Goal: Task Accomplishment & Management: Manage account settings

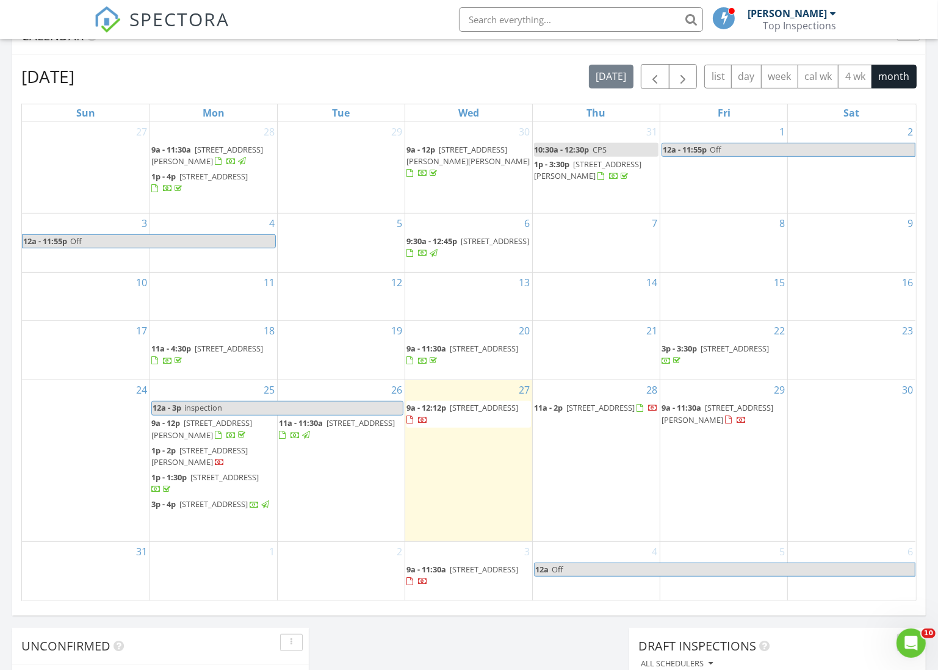
scroll to position [526, 0]
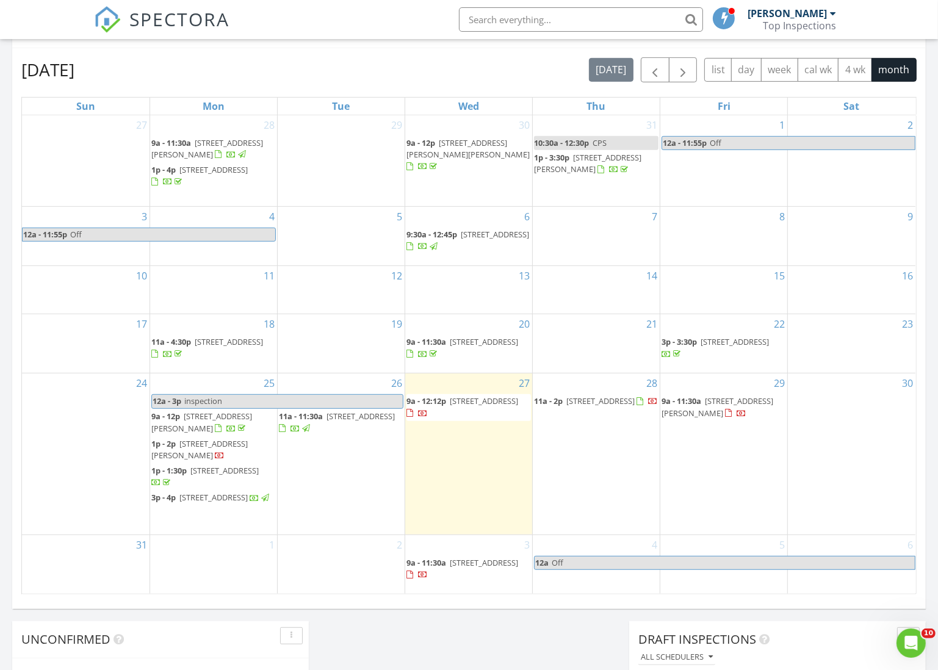
click at [199, 476] on span "130 Mohegan Rd, St. Augustine 32086" at bounding box center [224, 470] width 68 height 11
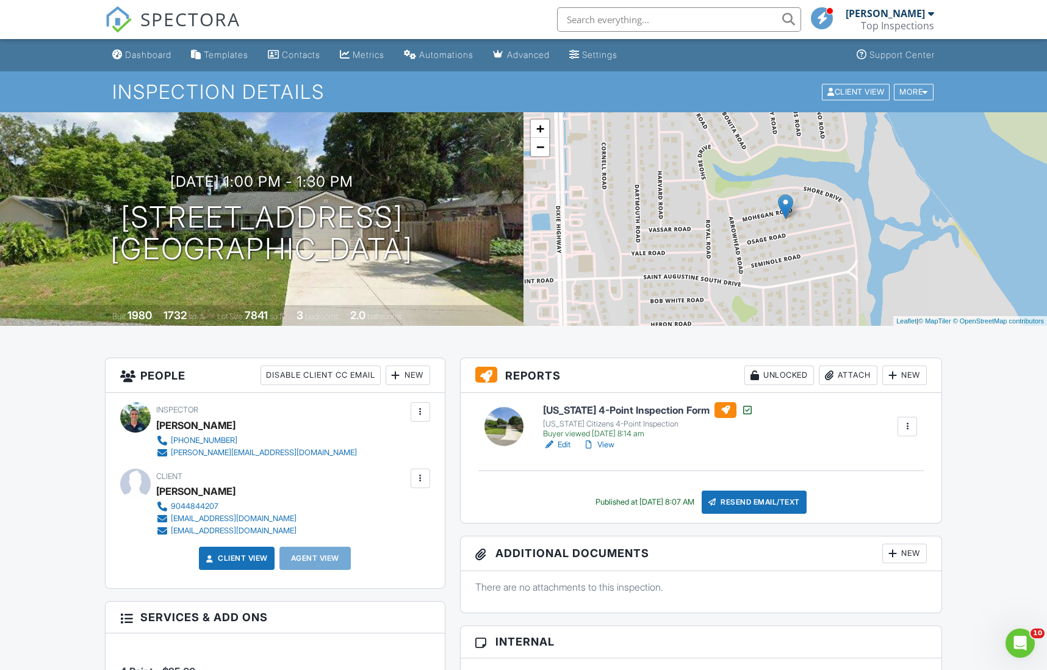
click at [607, 442] on link "View" at bounding box center [599, 445] width 32 height 12
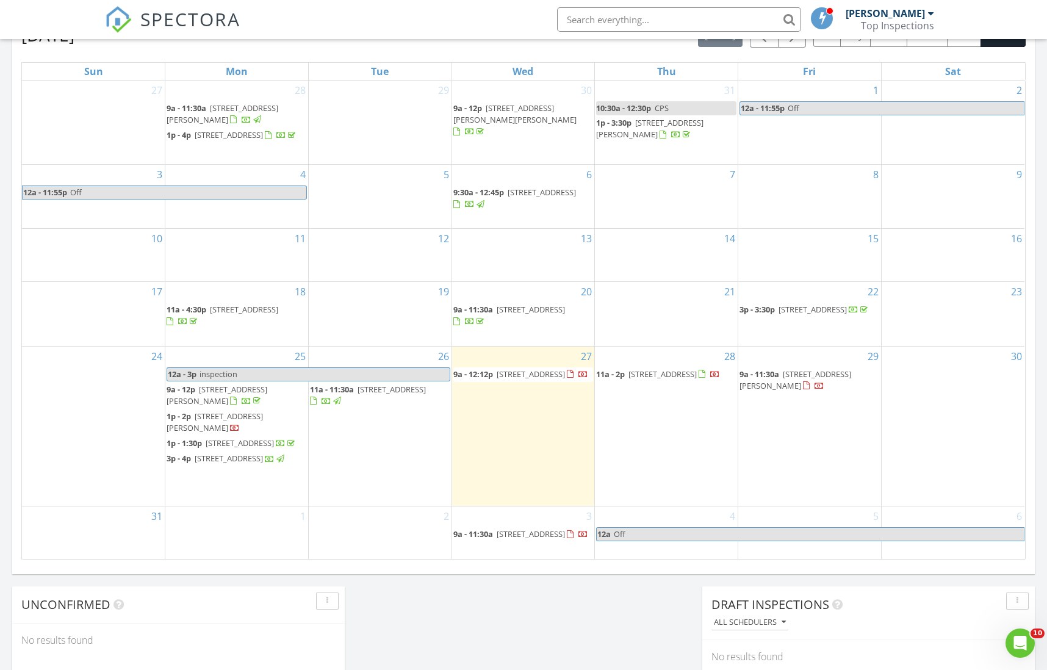
scroll to position [562, 0]
click at [500, 367] on span "6 Lakeside Pl E, Palm Coast 32137" at bounding box center [531, 372] width 68 height 11
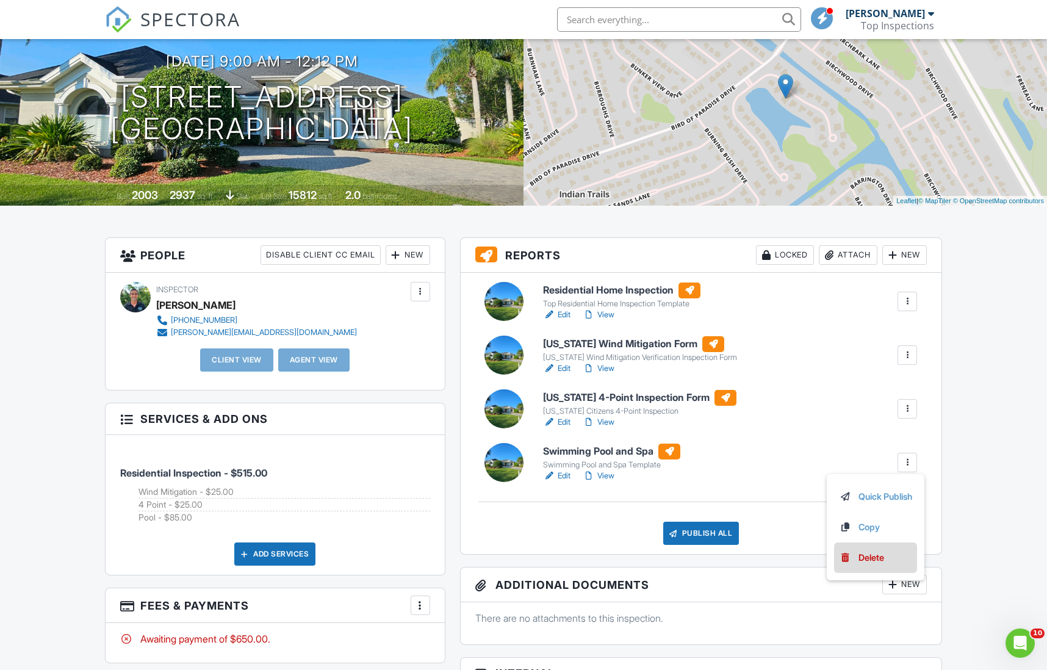
click at [858, 555] on div "Delete" at bounding box center [871, 557] width 26 height 13
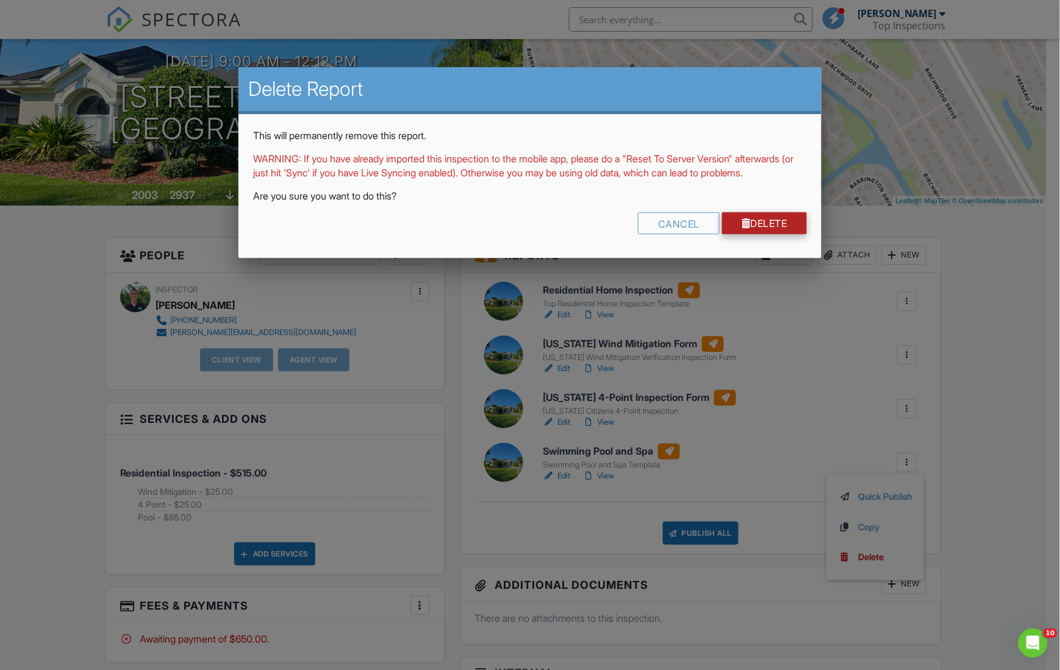
click at [783, 230] on link "Delete" at bounding box center [764, 223] width 85 height 22
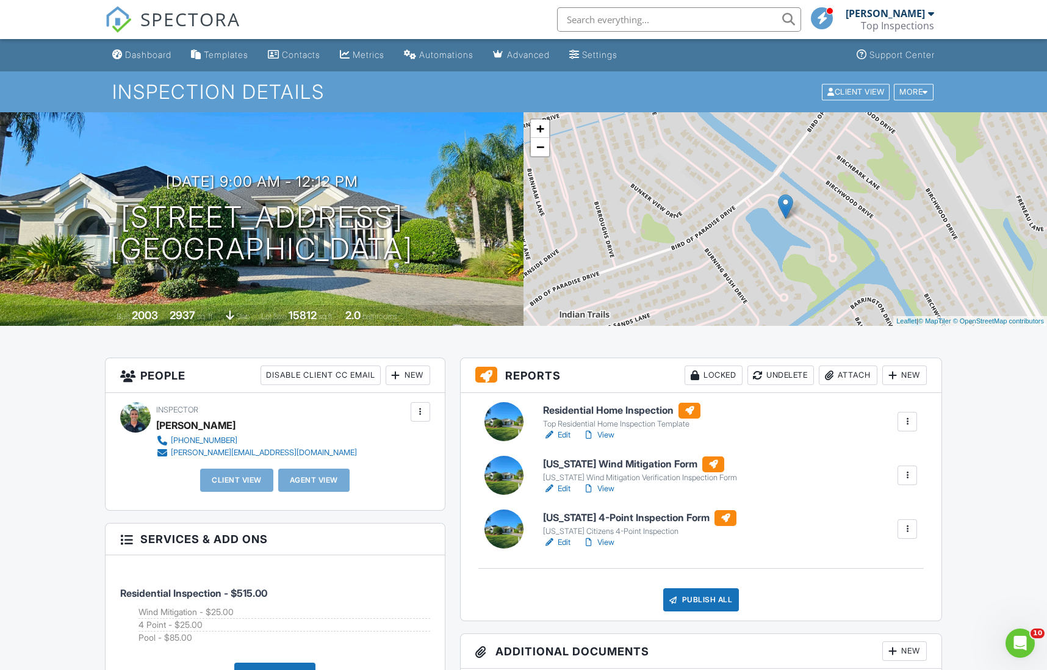
click at [572, 410] on h6 "Residential Home Inspection" at bounding box center [621, 411] width 157 height 16
